Goal: Find specific page/section: Find specific page/section

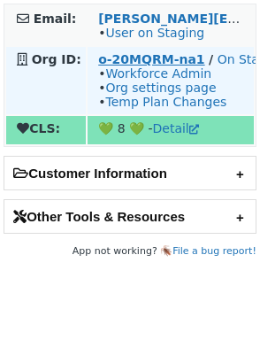
click at [151, 58] on strong "o-20MQRM-na1" at bounding box center [151, 59] width 106 height 14
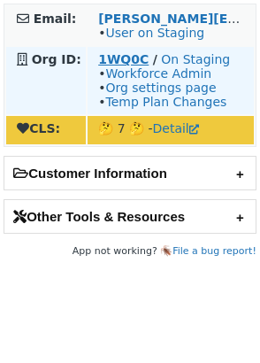
click at [125, 60] on strong "1WQ0C" at bounding box center [123, 59] width 50 height 14
